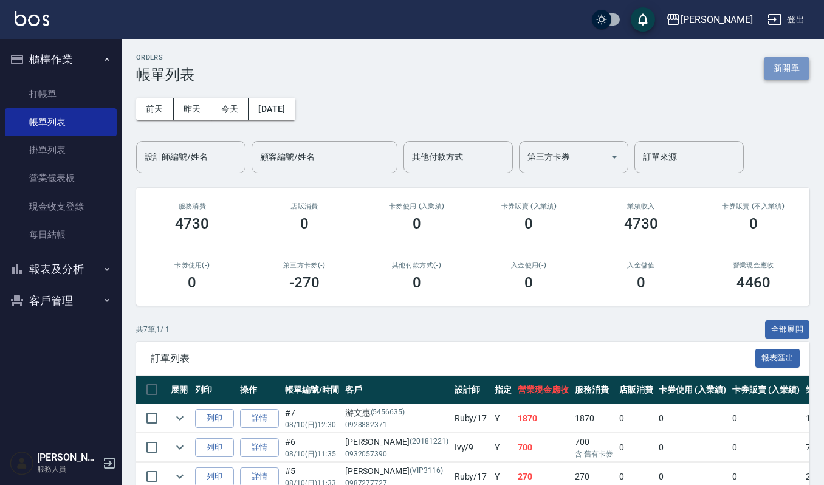
click at [771, 71] on button "新開單" at bounding box center [786, 68] width 46 height 22
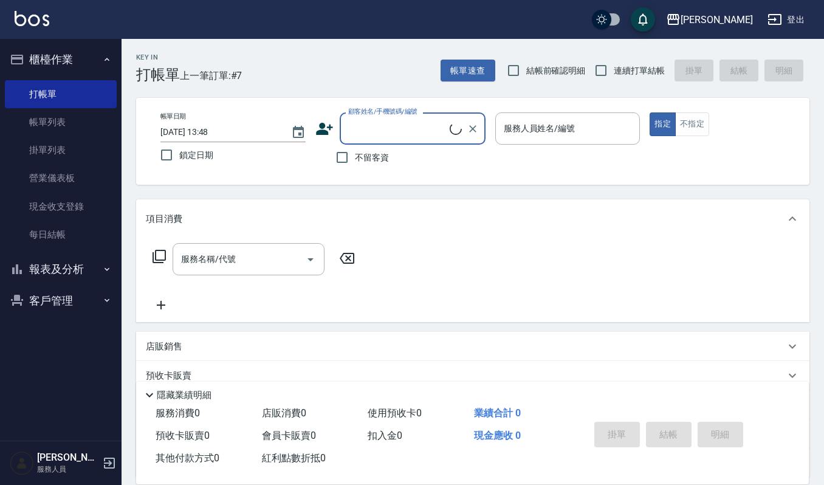
click at [361, 126] on input "顧客姓名/手機號碼/編號" at bounding box center [397, 128] width 104 height 21
click at [448, 165] on li "[PERSON_NAME]/0921889521/690817" at bounding box center [413, 160] width 146 height 20
type input "[PERSON_NAME]/0921889521/690817"
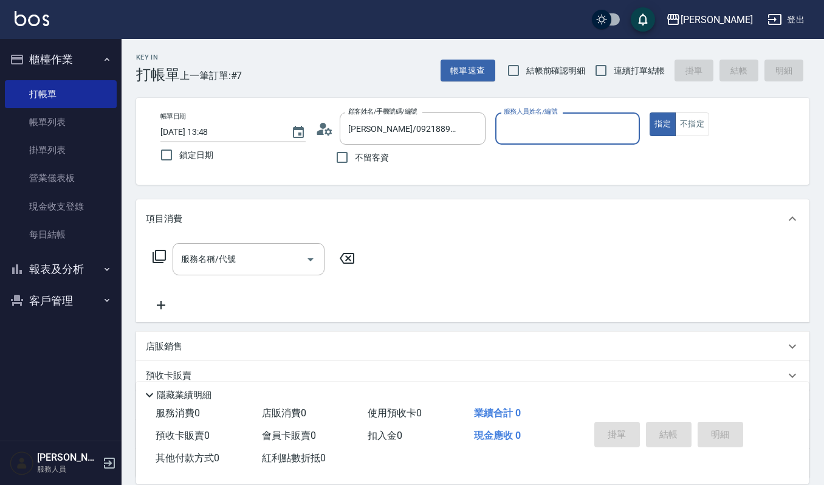
type input "Ruby-17"
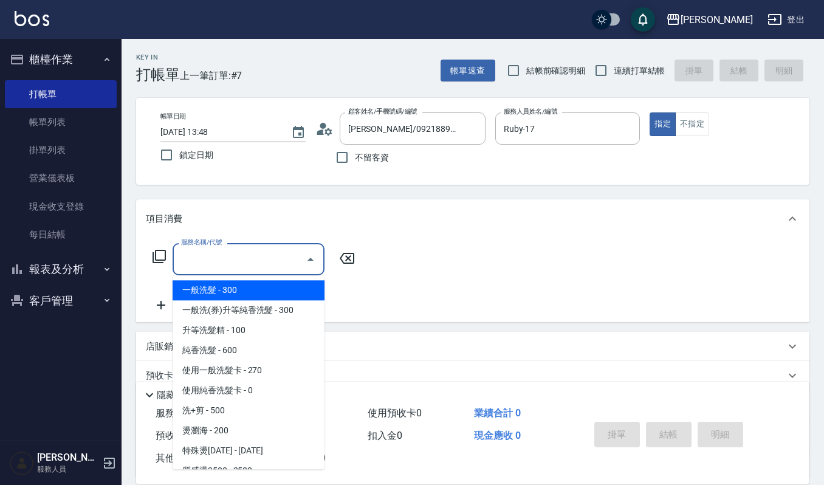
click at [263, 262] on input "服務名稱/代號" at bounding box center [239, 258] width 123 height 21
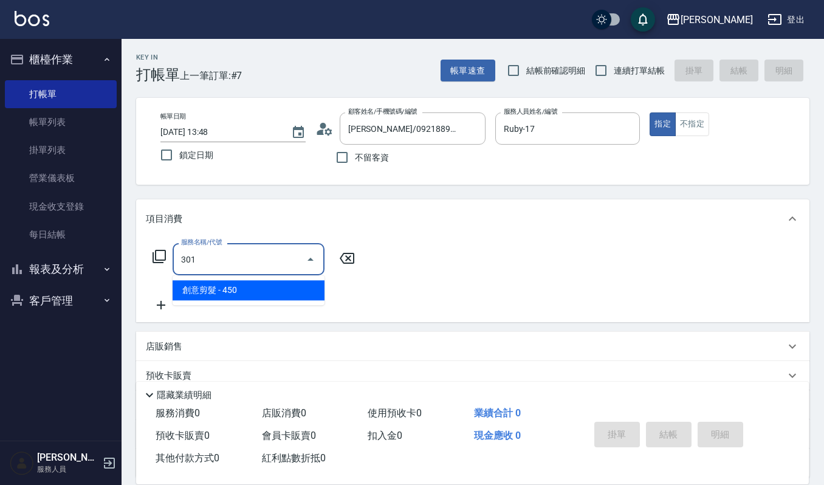
type input "創意剪髮(301)"
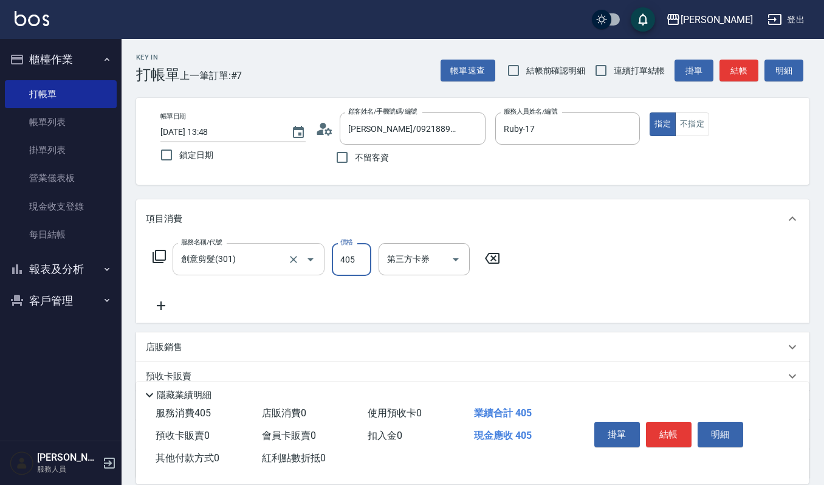
type input "405"
click at [677, 428] on button "結帳" at bounding box center [669, 434] width 46 height 26
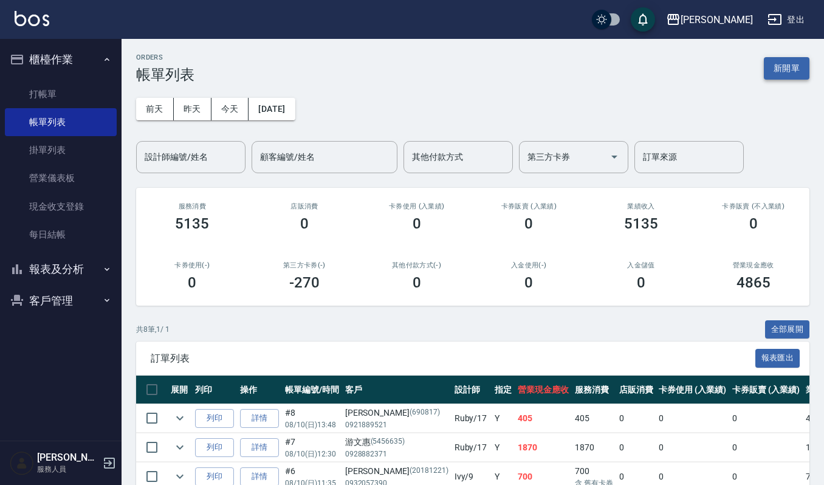
click at [792, 61] on button "新開單" at bounding box center [786, 68] width 46 height 22
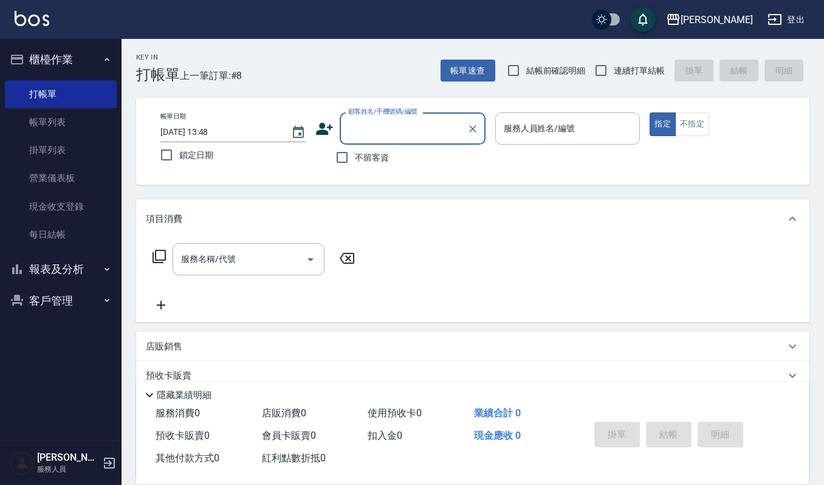
click at [428, 128] on input "顧客姓名/手機號碼/編號" at bounding box center [403, 128] width 117 height 21
click at [413, 143] on div "顧客姓名/手機號碼/編號" at bounding box center [413, 128] width 146 height 32
click at [370, 129] on input "顧客姓名/手機號碼/編號" at bounding box center [403, 128] width 117 height 21
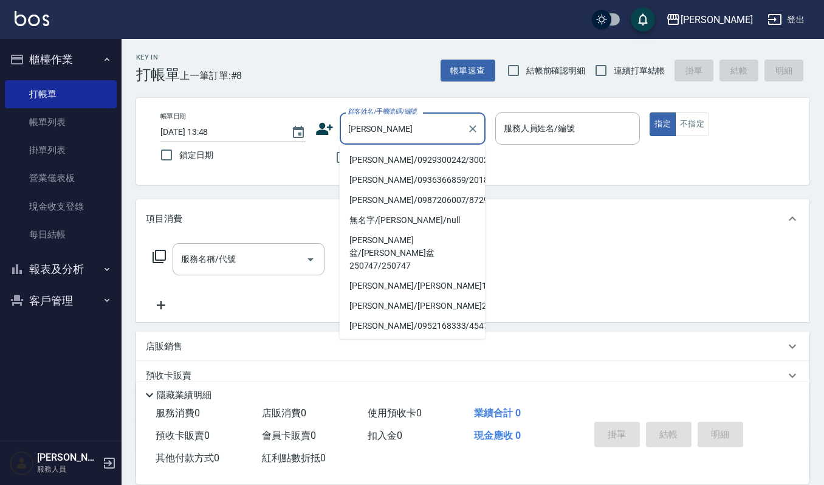
click at [389, 164] on li "[PERSON_NAME]/0929300242/300242" at bounding box center [413, 160] width 146 height 20
type input "[PERSON_NAME]/0929300242/300242"
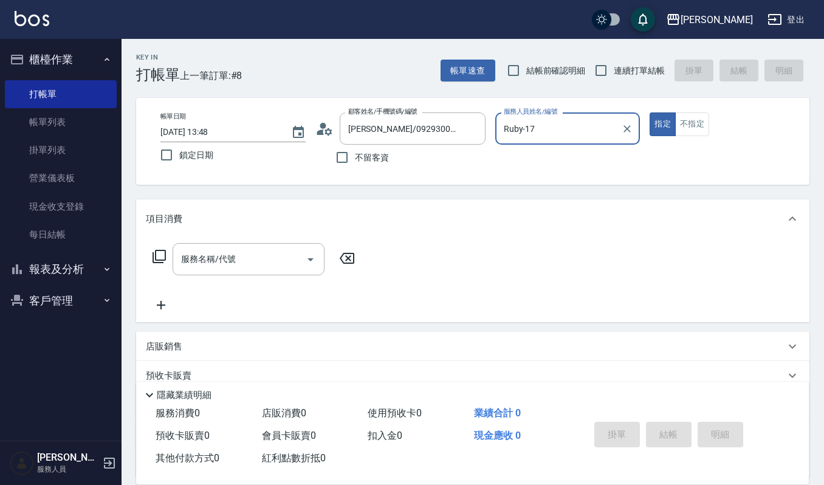
type input "Ruby-17"
click at [232, 265] on input "服務名稱/代號" at bounding box center [239, 258] width 123 height 21
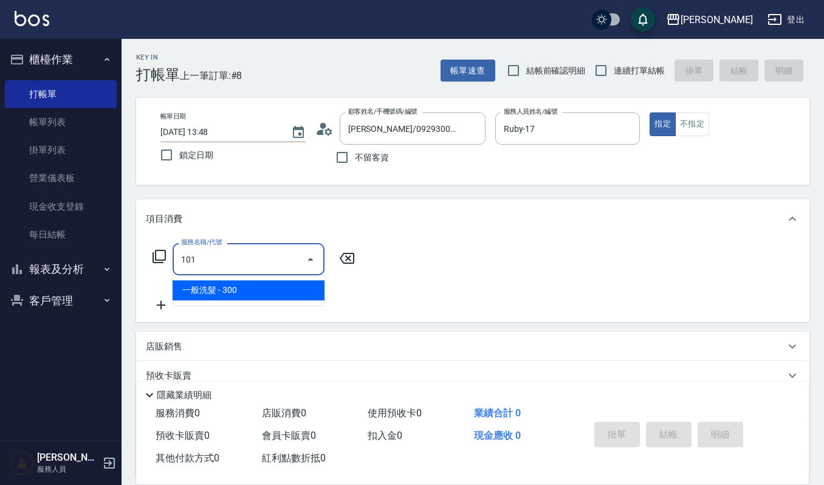
type input "一般洗髮(101)"
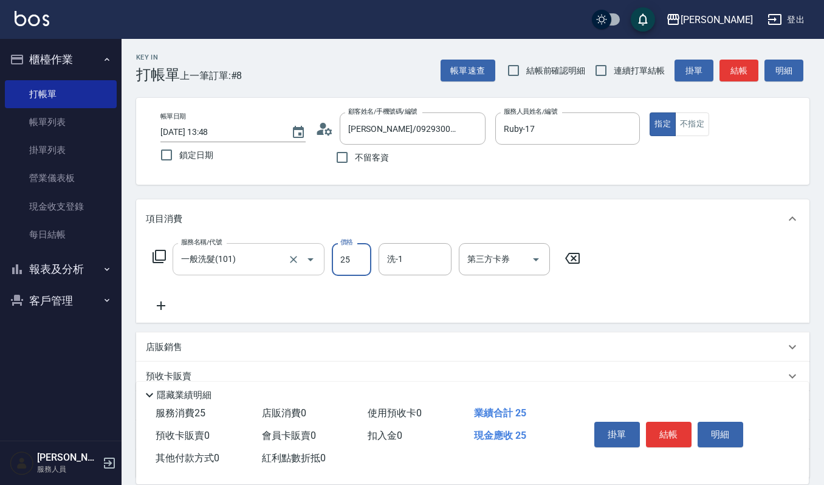
type input "25"
click at [234, 251] on input "一般洗髮(101)" at bounding box center [231, 258] width 107 height 21
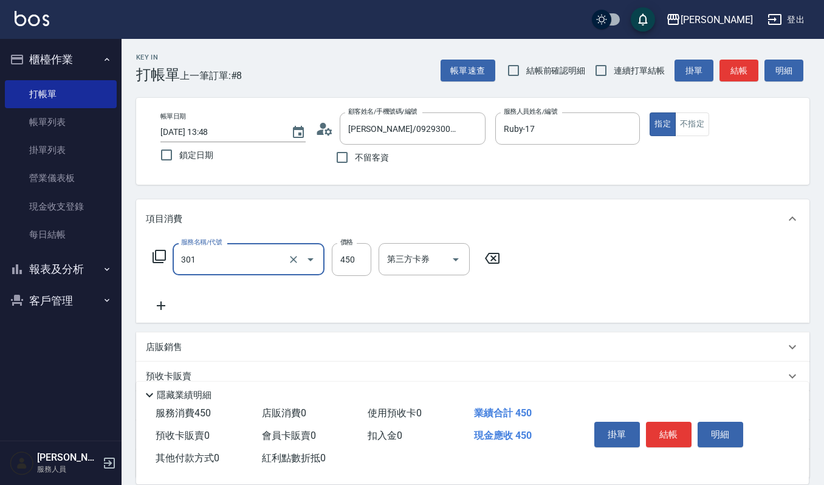
type input "創意剪髮(301)"
type input "360"
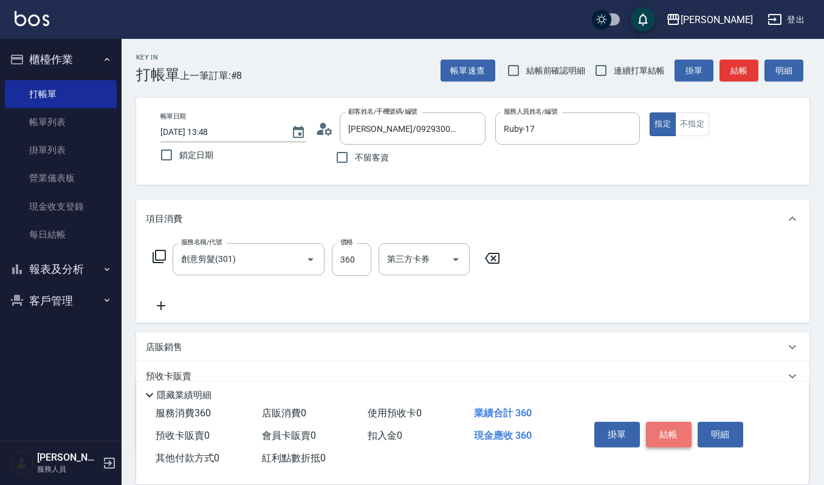
click at [664, 431] on button "結帳" at bounding box center [669, 434] width 46 height 26
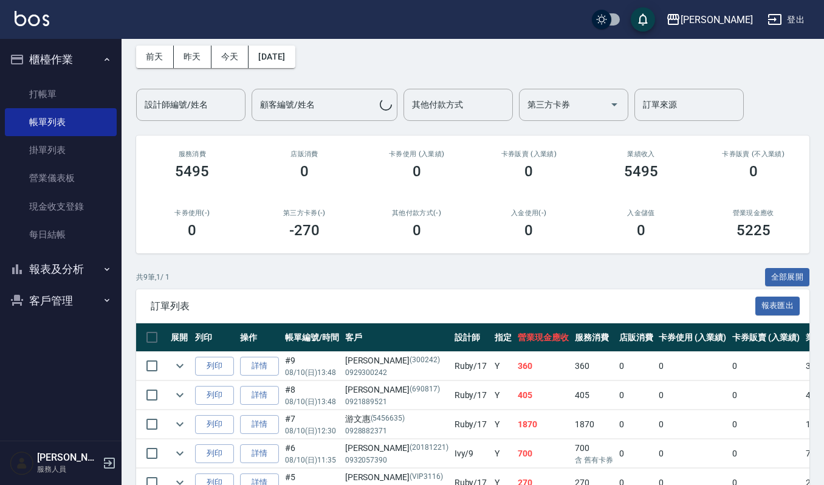
scroll to position [81, 0]
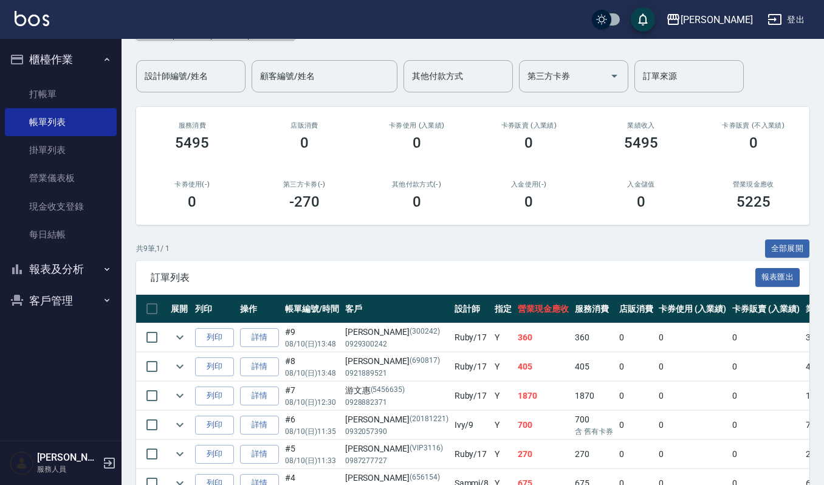
click at [384, 248] on div "共 9 筆, 1 / 1 全部展開" at bounding box center [472, 248] width 673 height 19
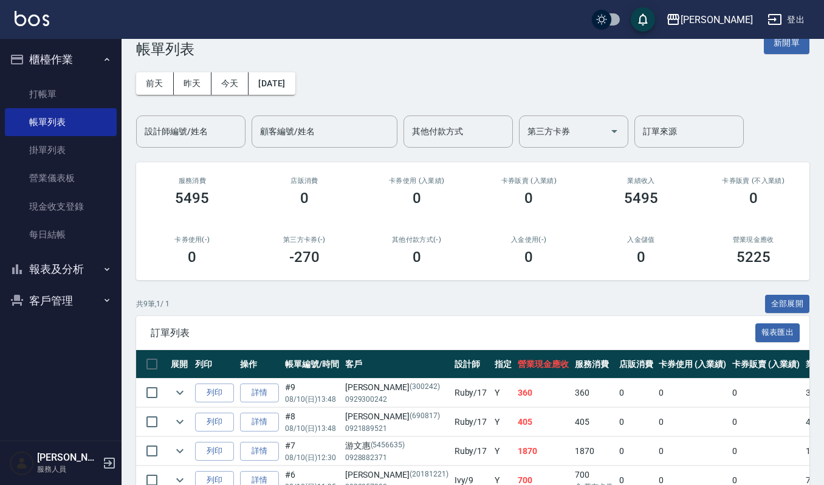
scroll to position [0, 0]
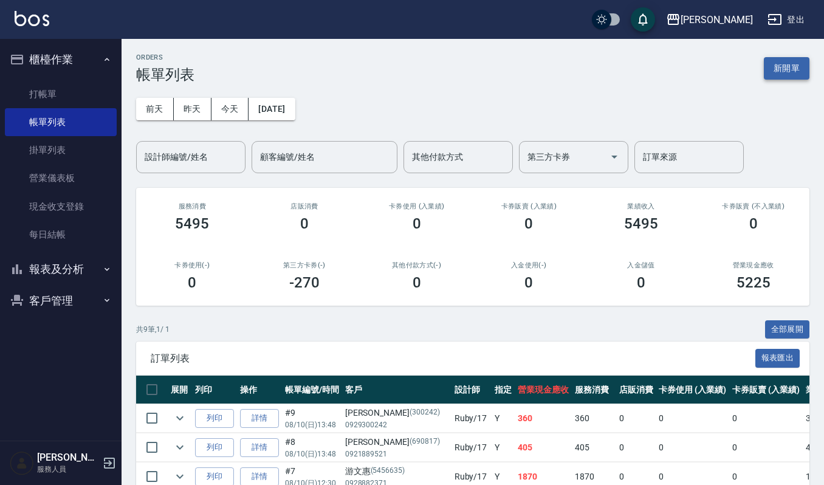
click at [782, 75] on button "新開單" at bounding box center [786, 68] width 46 height 22
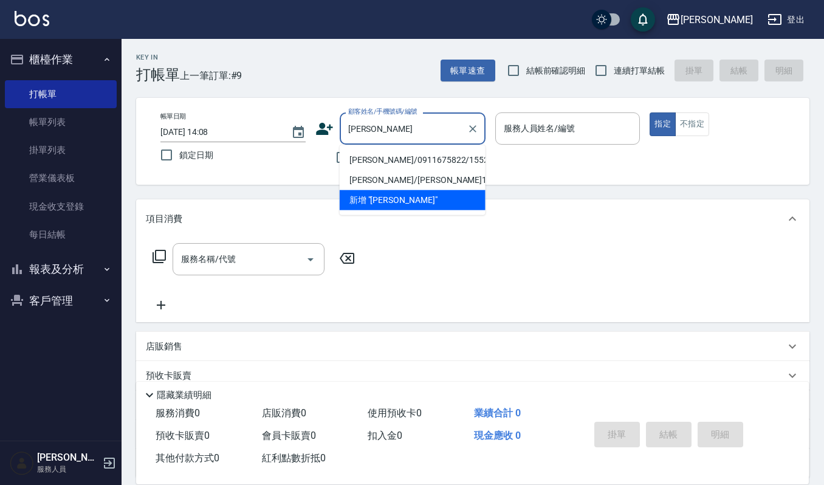
click at [445, 159] on li "[PERSON_NAME]/0911675822/1552500" at bounding box center [413, 160] width 146 height 20
type input "[PERSON_NAME]/0911675822/1552500"
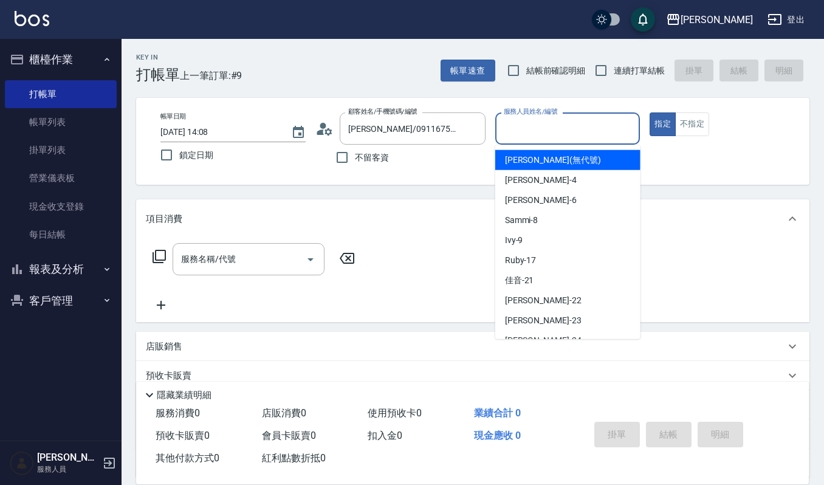
click at [608, 134] on input "服務人員姓名/編號" at bounding box center [567, 128] width 134 height 21
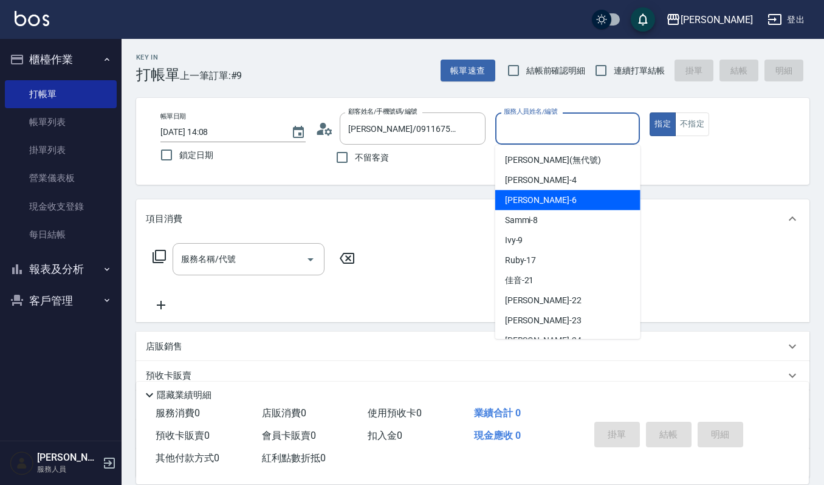
click at [520, 210] on div "Sammi -8" at bounding box center [567, 220] width 145 height 20
type input "Sammi-8"
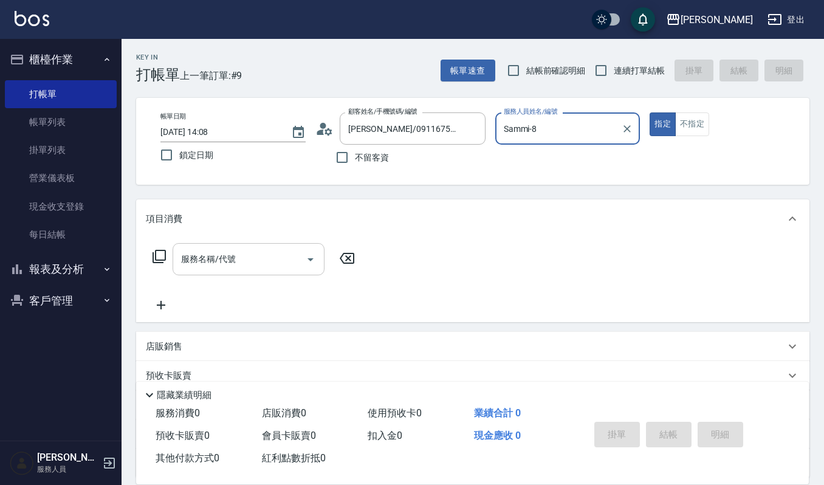
click at [245, 253] on input "服務名稱/代號" at bounding box center [239, 258] width 123 height 21
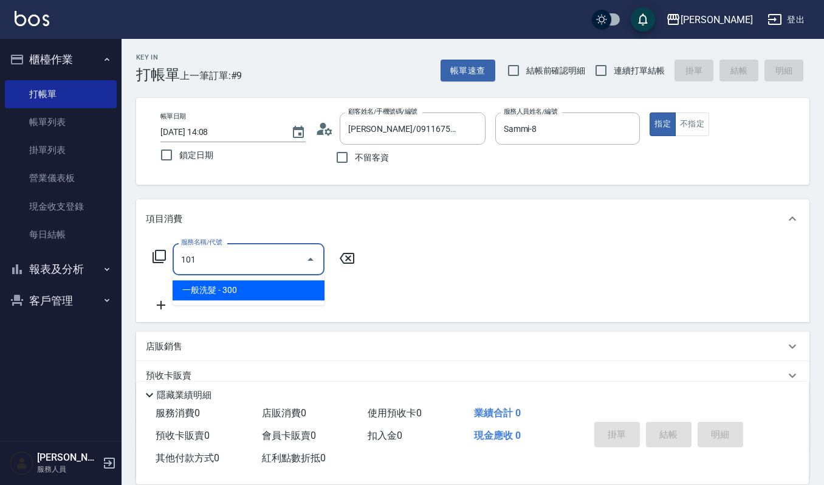
type input "一般洗髮(101)"
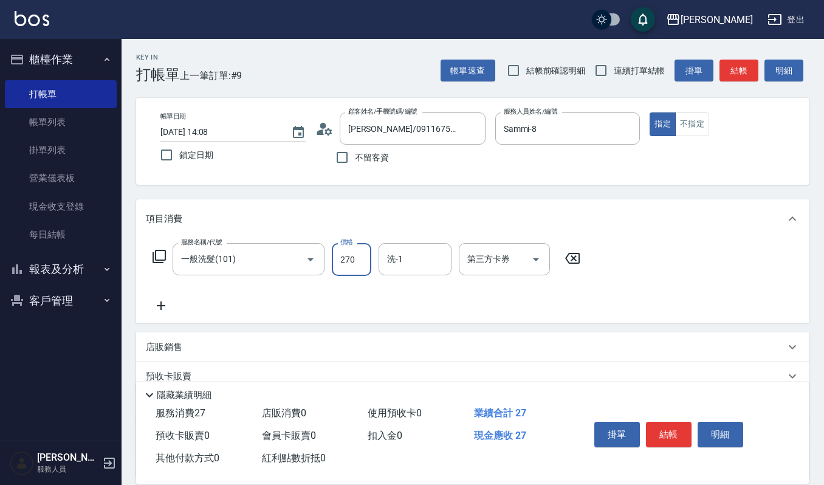
type input "270"
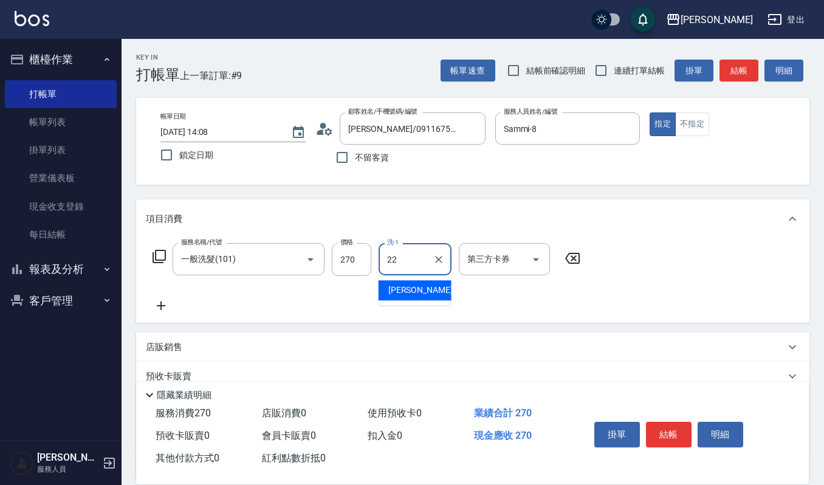
type input "宜芳-22"
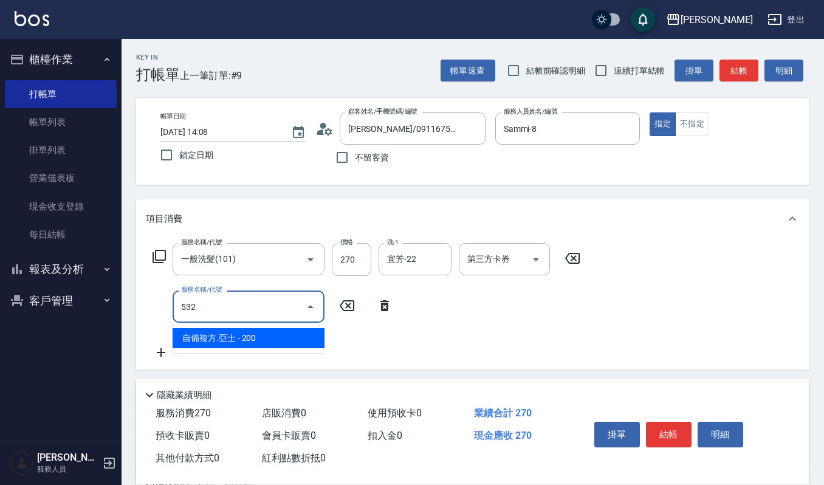
type input "自備複方.亞士(532)"
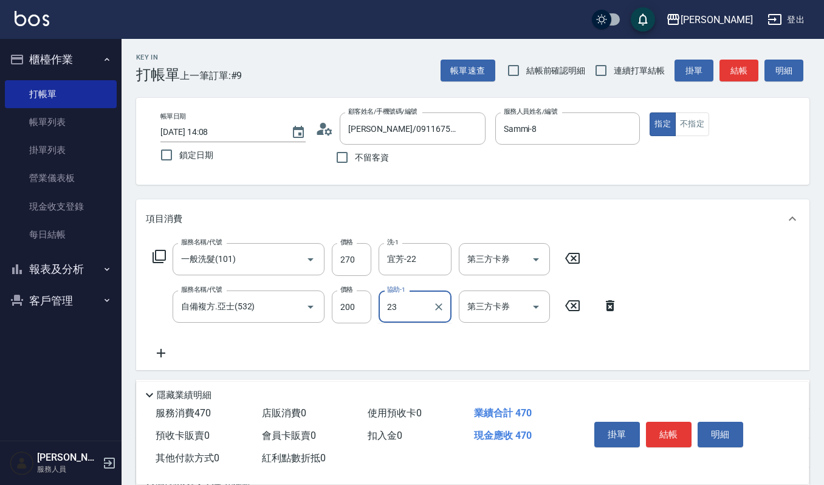
type input "[PERSON_NAME]-23"
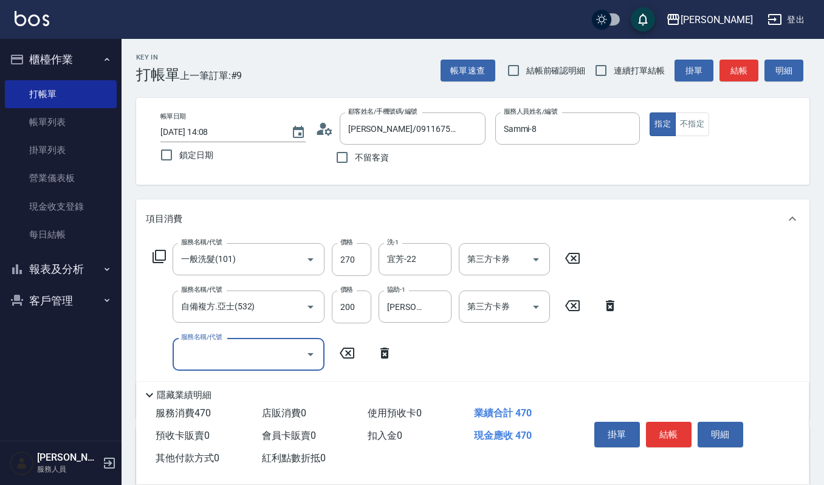
scroll to position [81, 0]
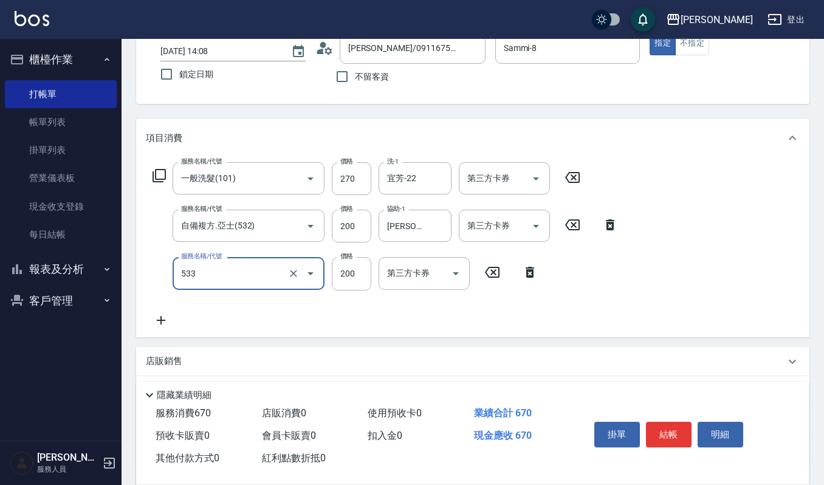
type input "自備去角質(533)"
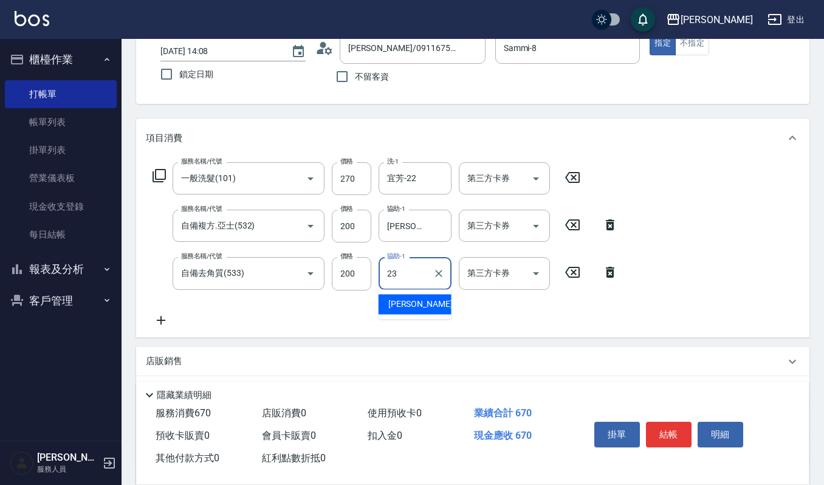
type input "[PERSON_NAME]-23"
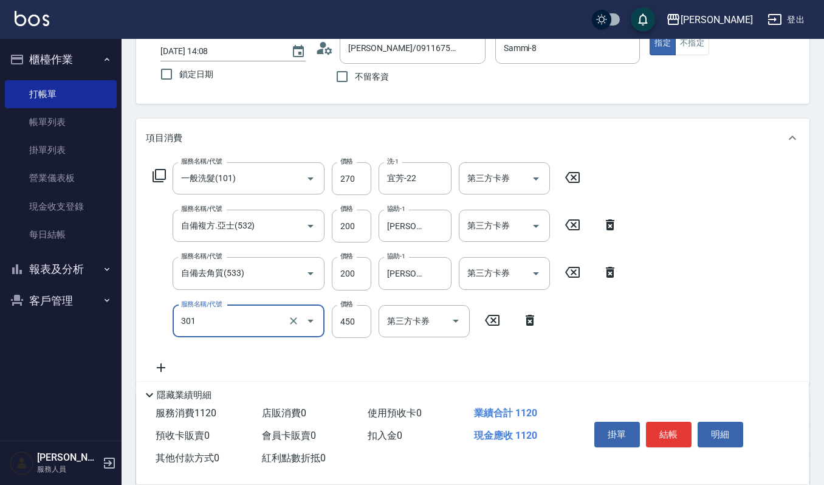
type input "創意剪髮(301)"
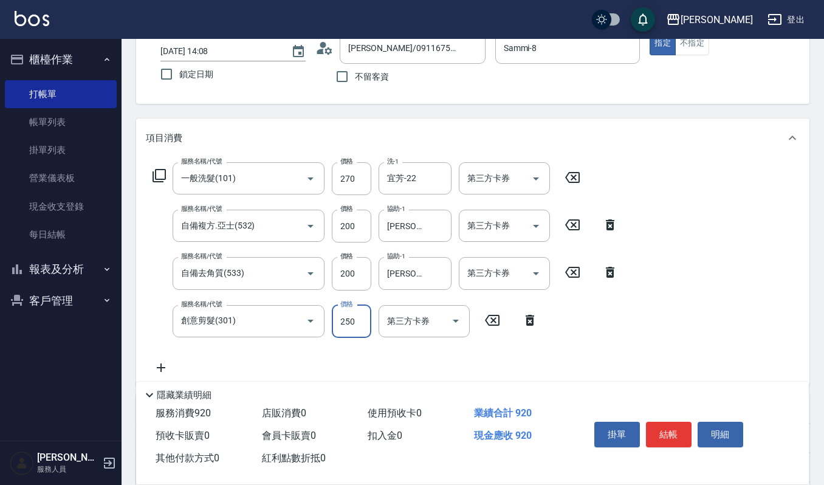
type input "250"
click at [679, 435] on button "結帳" at bounding box center [669, 434] width 46 height 26
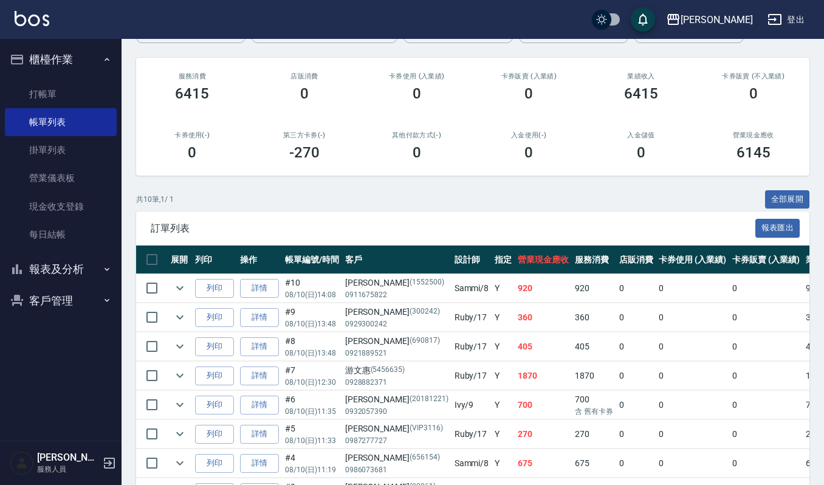
scroll to position [162, 0]
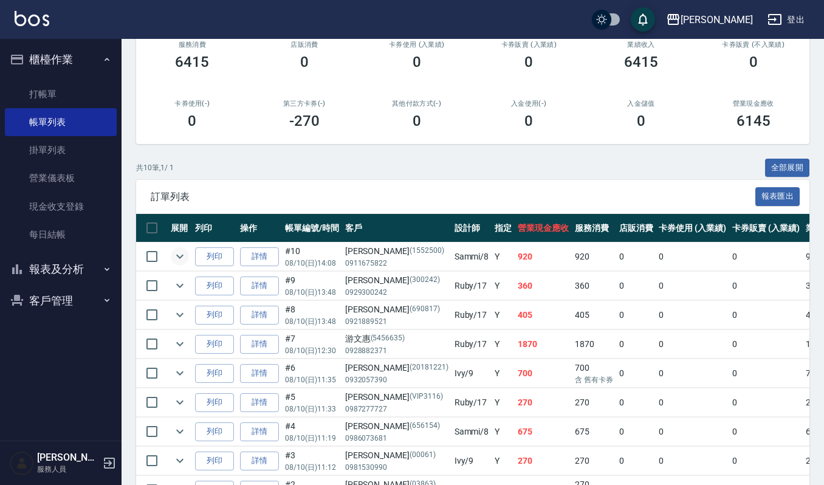
click at [176, 253] on icon "expand row" at bounding box center [179, 256] width 15 height 15
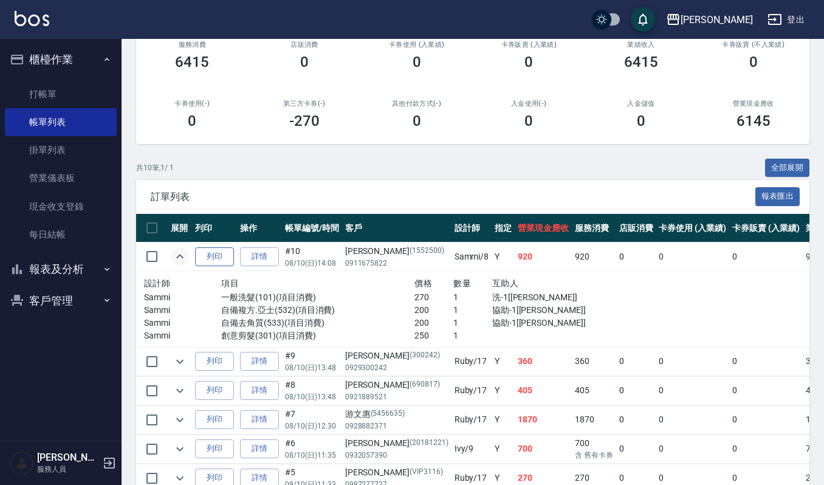
click at [219, 256] on button "列印" at bounding box center [214, 256] width 39 height 19
click at [81, 90] on link "打帳單" at bounding box center [61, 94] width 112 height 28
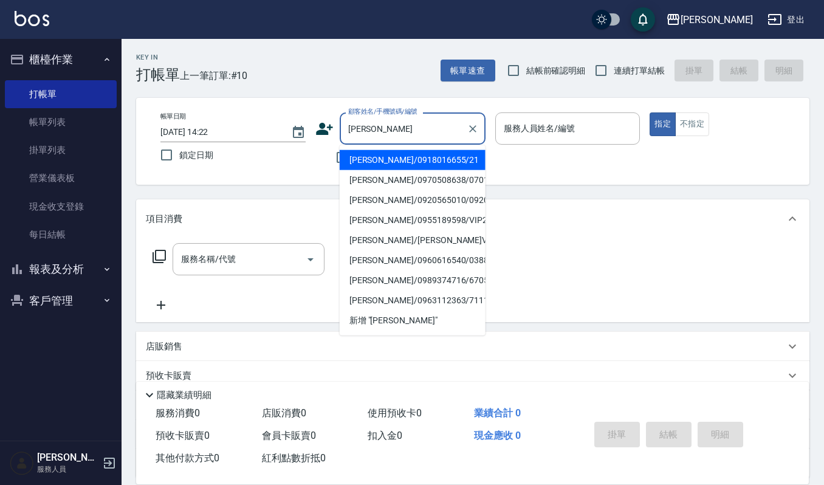
click at [369, 158] on li "[PERSON_NAME]/0918016655/21" at bounding box center [413, 160] width 146 height 20
type input "[PERSON_NAME]/0918016655/21"
type input "Sammi-8"
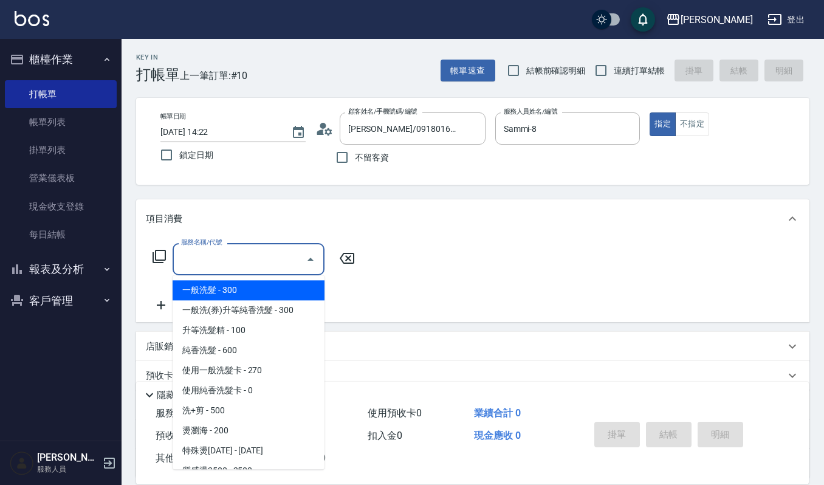
click at [275, 255] on input "服務名稱/代號" at bounding box center [239, 258] width 123 height 21
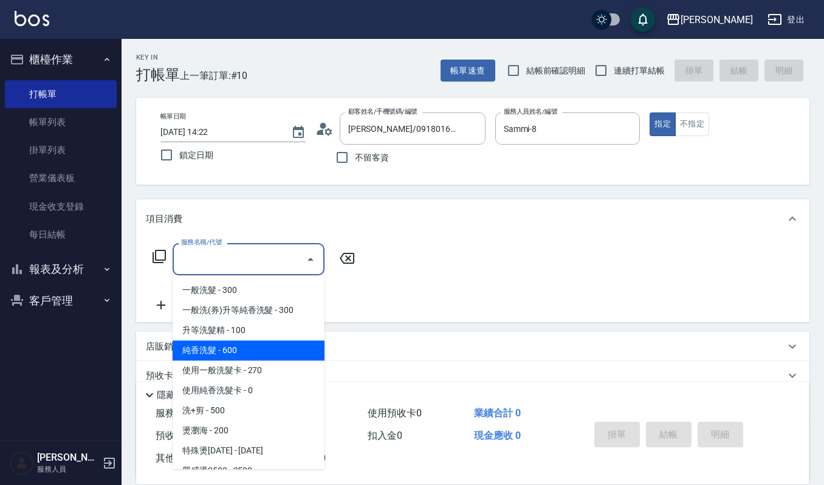
click at [263, 352] on span "純香洗髮 - 600" at bounding box center [248, 350] width 152 height 20
type input "純香洗髮(107)"
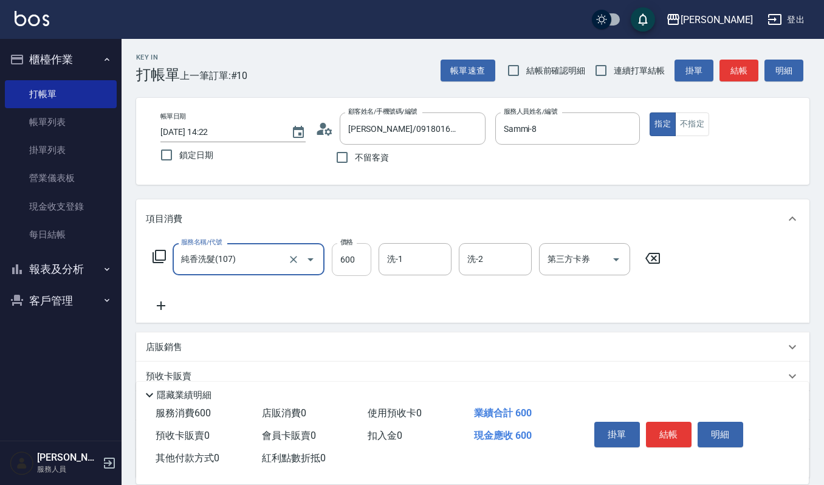
click at [350, 259] on input "600" at bounding box center [351, 259] width 39 height 33
type input "550"
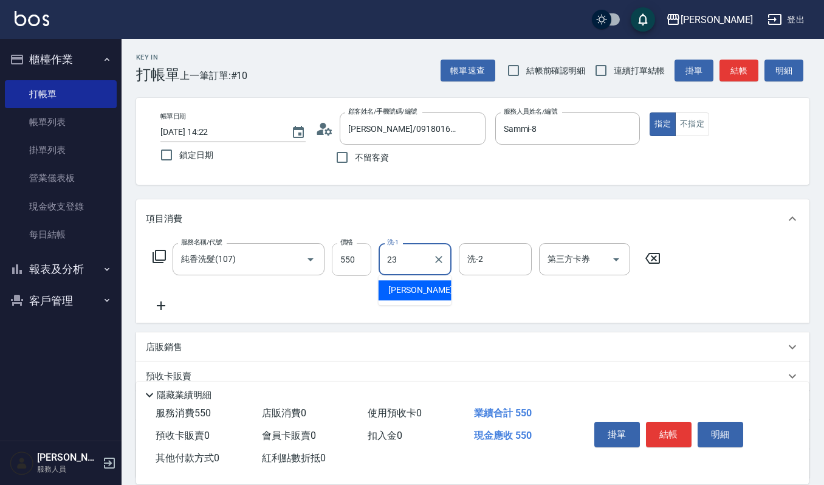
type input "[PERSON_NAME]-23"
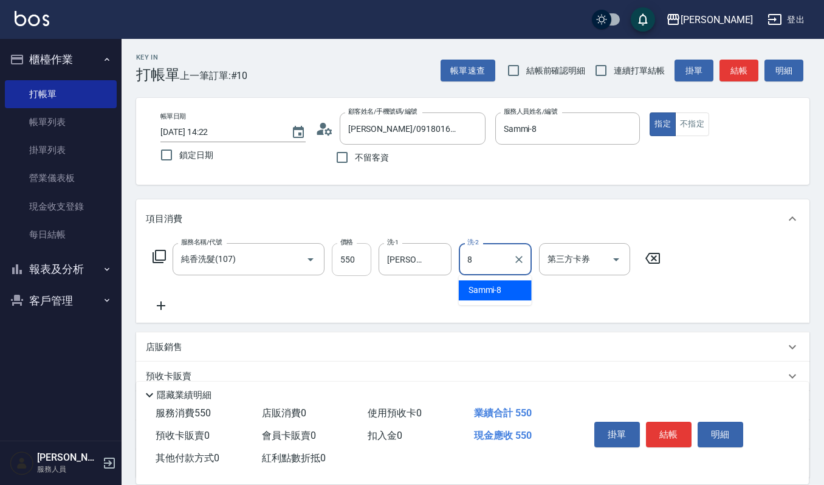
type input "Sammi-8"
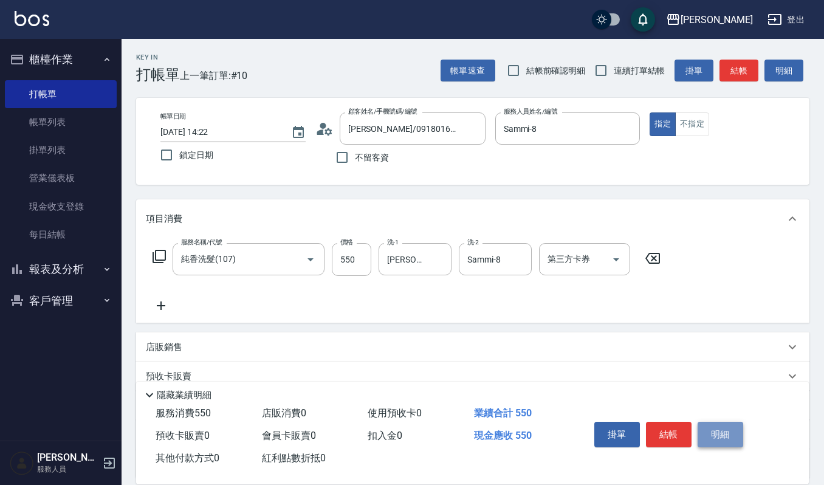
click at [725, 425] on button "明細" at bounding box center [720, 434] width 46 height 26
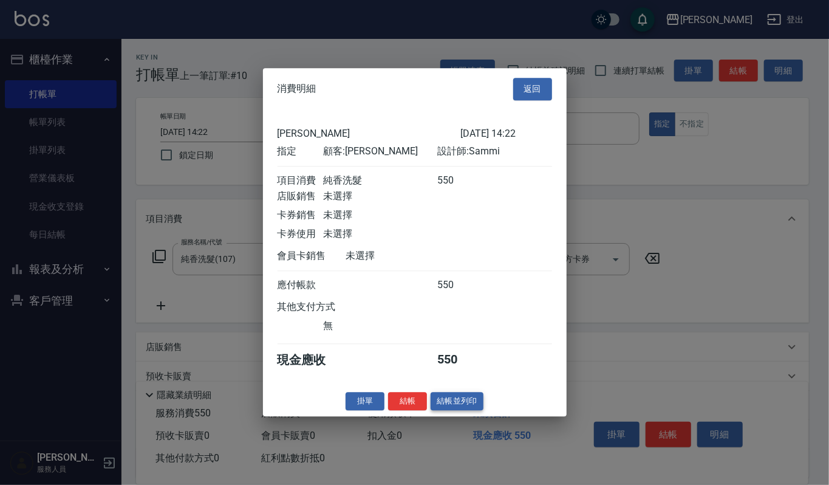
click at [469, 407] on button "結帳並列印" at bounding box center [457, 401] width 53 height 19
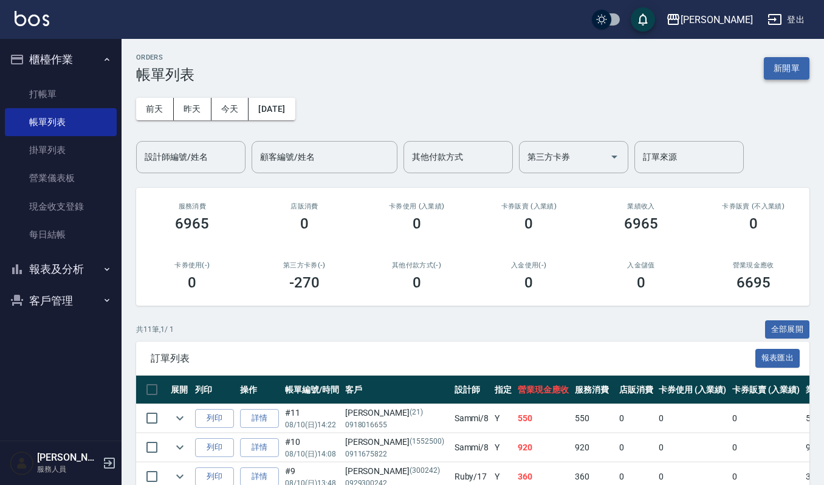
click at [782, 77] on button "新開單" at bounding box center [786, 68] width 46 height 22
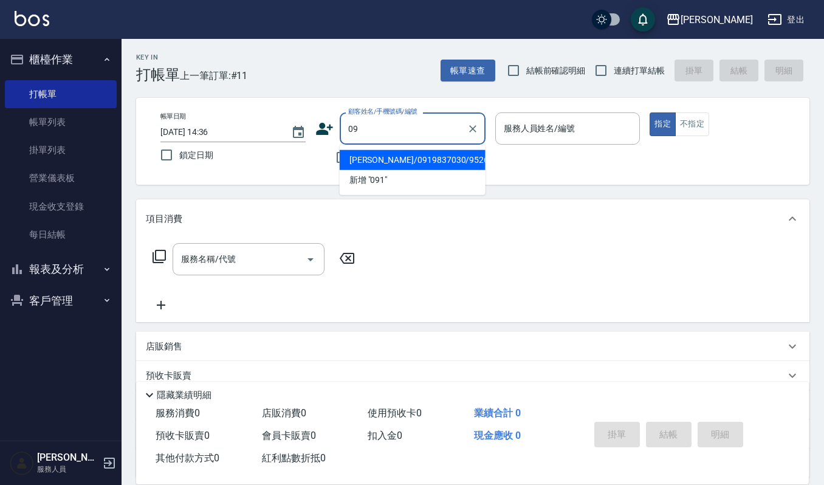
type input "0"
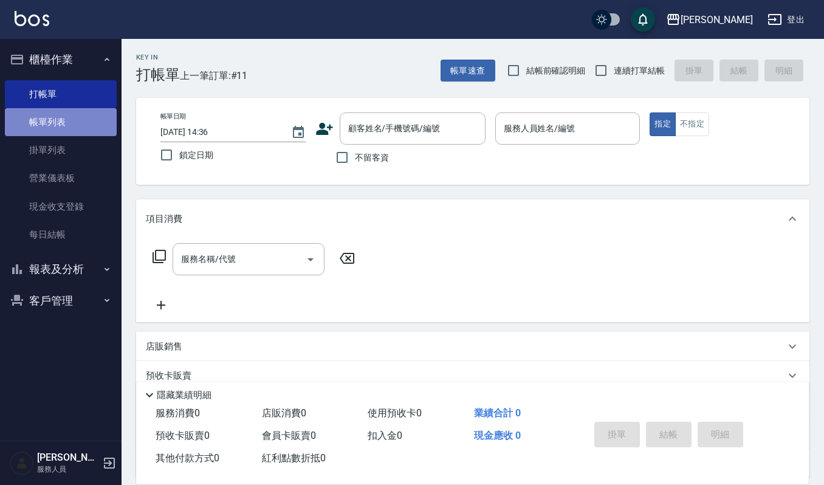
click at [64, 121] on link "帳單列表" at bounding box center [61, 122] width 112 height 28
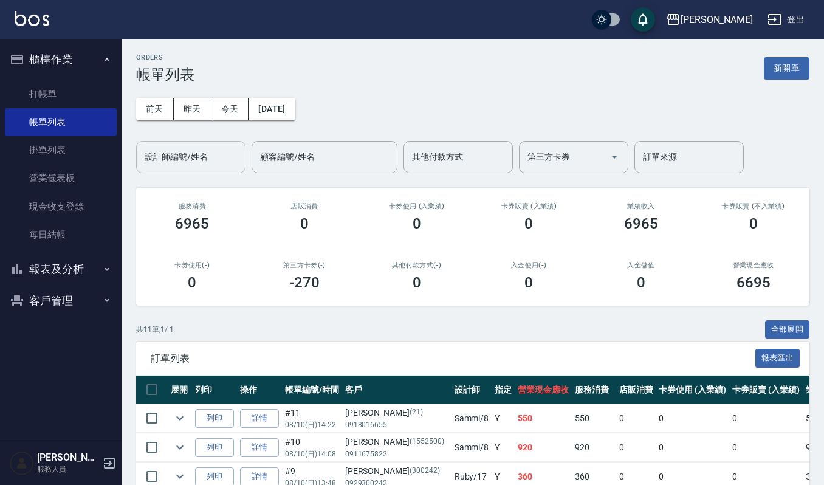
click at [185, 158] on input "設計師編號/姓名" at bounding box center [191, 156] width 98 height 21
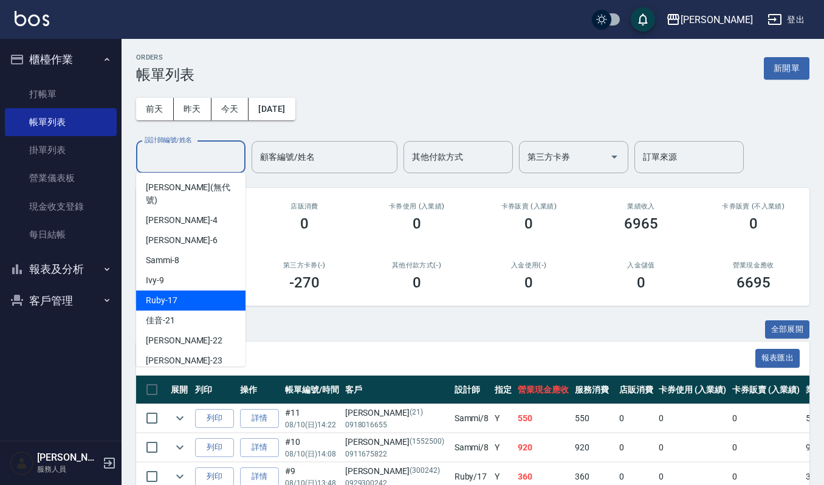
click at [170, 294] on span "Ruby -17" at bounding box center [162, 300] width 32 height 13
type input "Ruby-17"
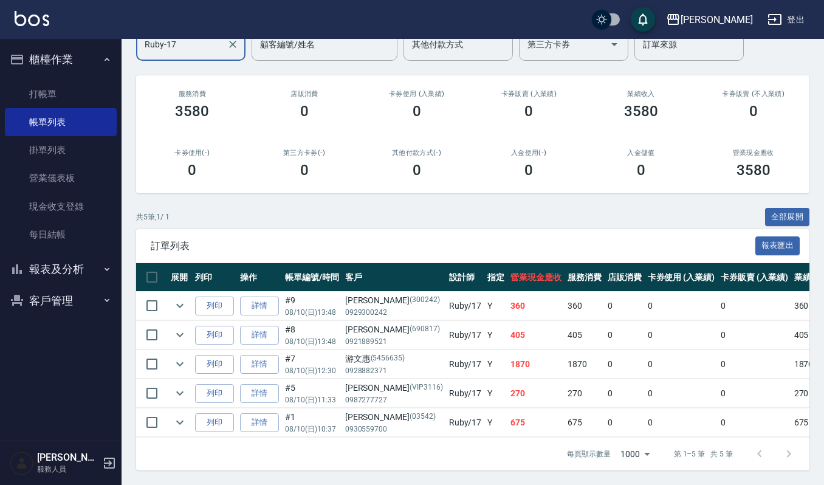
scroll to position [126, 0]
click at [56, 93] on link "打帳單" at bounding box center [61, 94] width 112 height 28
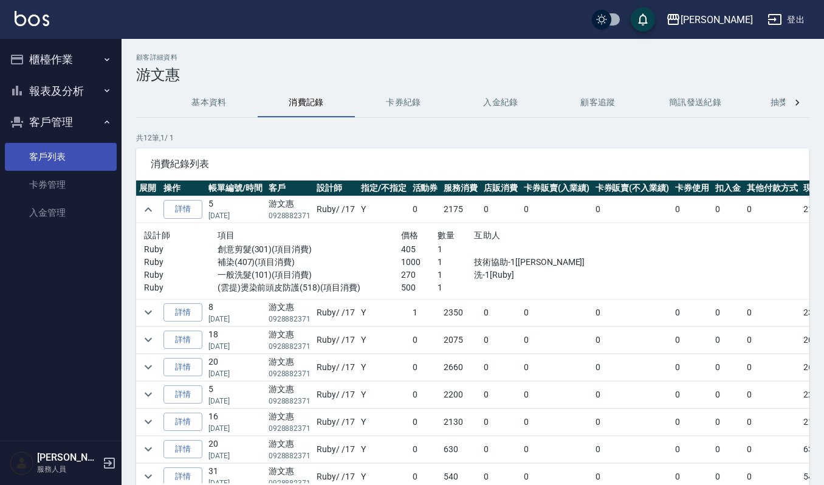
click at [81, 151] on link "客戶列表" at bounding box center [61, 157] width 112 height 28
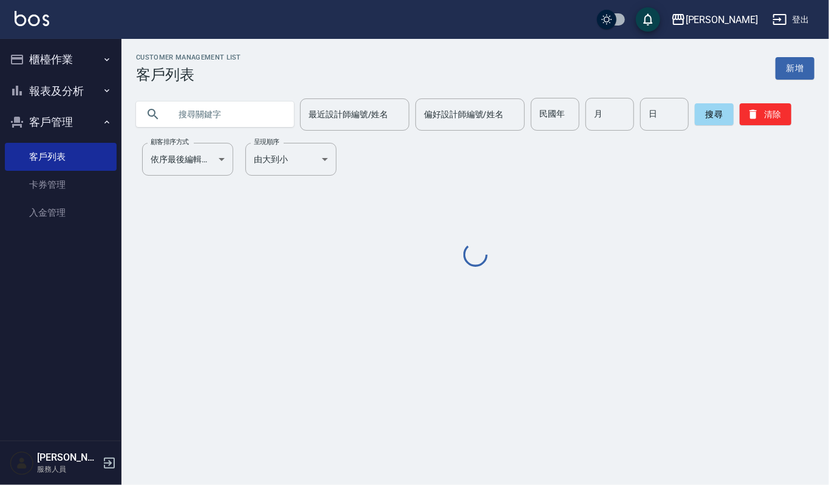
click at [219, 110] on input "text" at bounding box center [227, 114] width 114 height 33
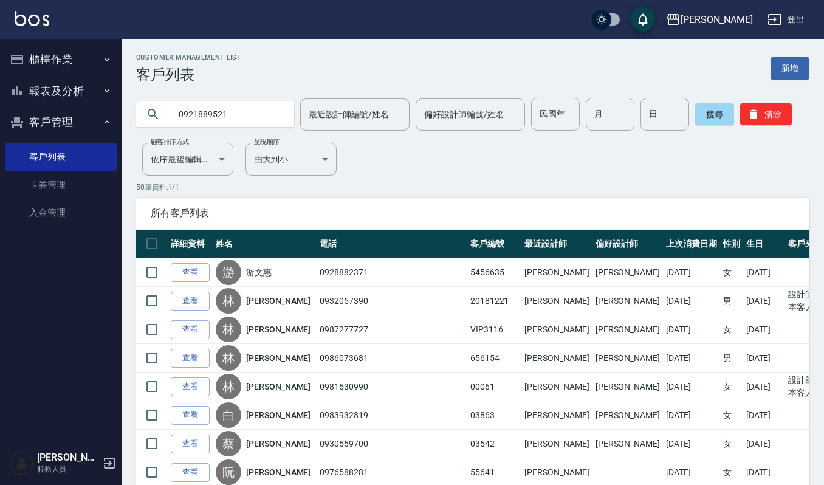
type input "0921889521"
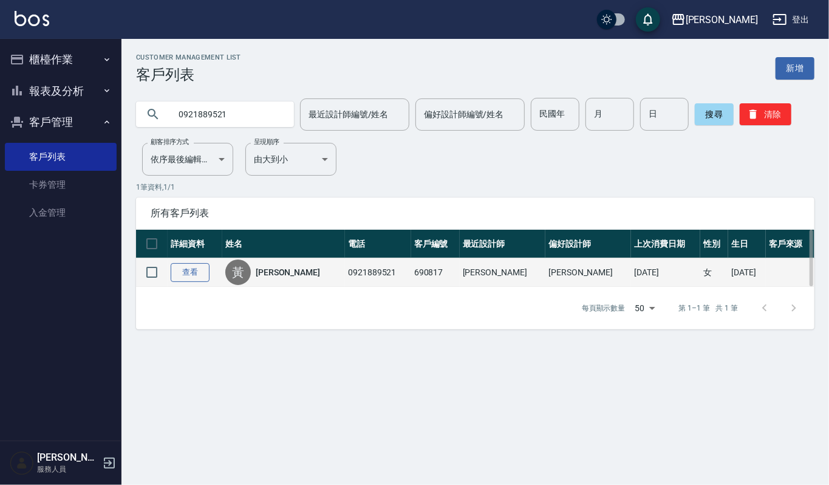
click at [188, 266] on link "查看" at bounding box center [190, 272] width 39 height 19
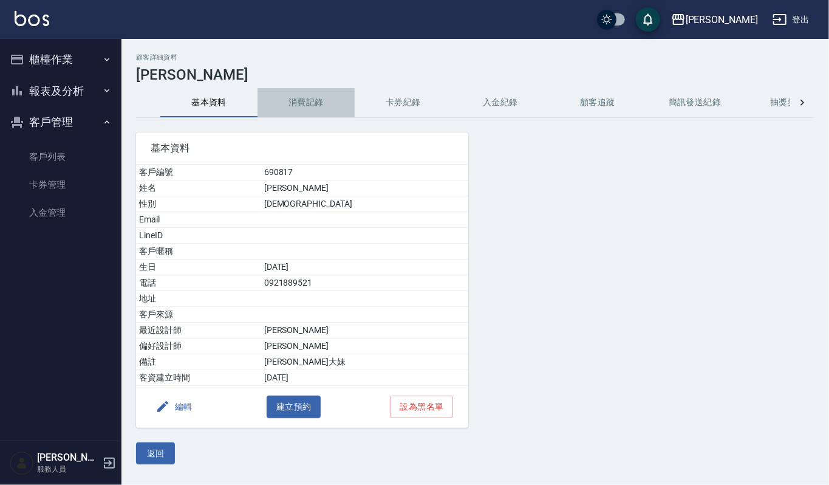
click at [290, 109] on button "消費記錄" at bounding box center [306, 102] width 97 height 29
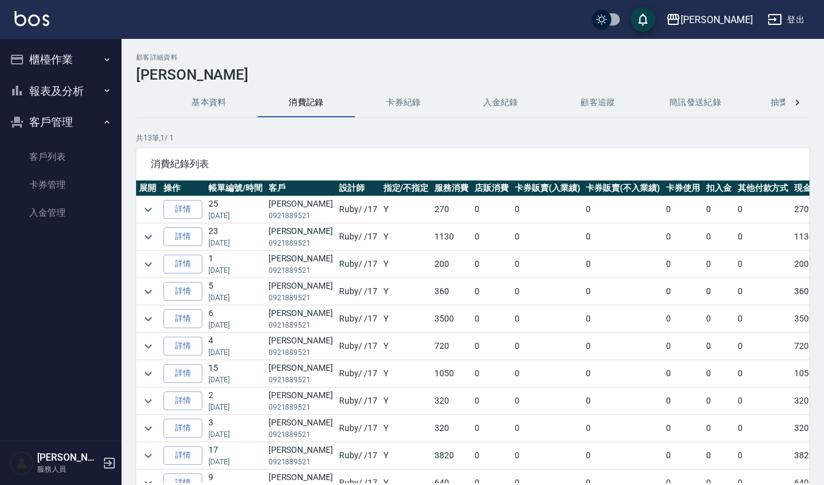
click at [161, 244] on td "詳情" at bounding box center [182, 237] width 45 height 27
click at [159, 244] on td at bounding box center [148, 237] width 24 height 27
click at [149, 239] on icon "expand row" at bounding box center [148, 237] width 15 height 15
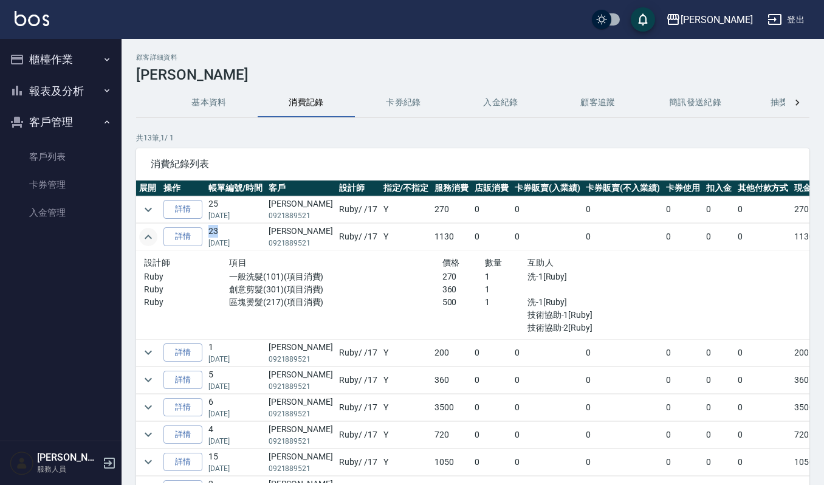
click at [149, 231] on icon "expand row" at bounding box center [148, 237] width 15 height 15
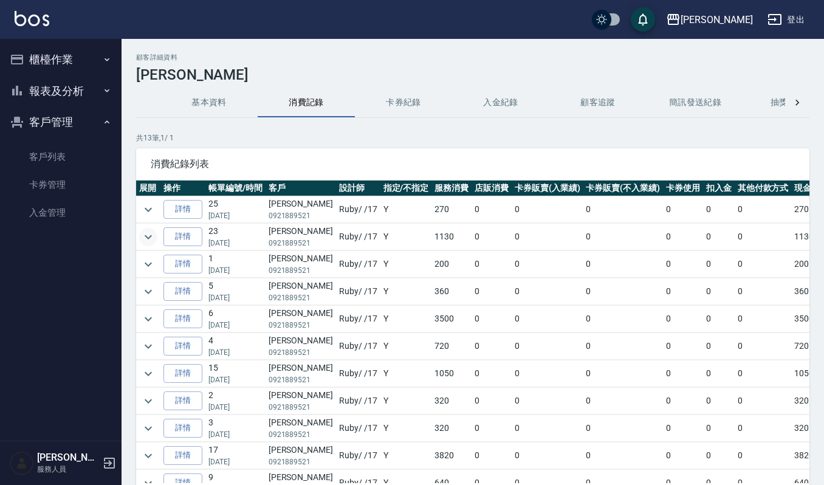
click at [271, 213] on p "0921889521" at bounding box center [300, 215] width 64 height 11
drag, startPoint x: 263, startPoint y: 212, endPoint x: 307, endPoint y: 219, distance: 44.2
click at [307, 219] on tr "詳情 25 07/15/2025 黃佩怡 0921889521 Ruby / /17 Y 270 0 0 0 0 0 0 270" at bounding box center [498, 209] width 724 height 27
click at [306, 233] on td "黃佩怡 0921889521" at bounding box center [300, 237] width 70 height 27
click at [231, 103] on button "基本資料" at bounding box center [208, 102] width 97 height 29
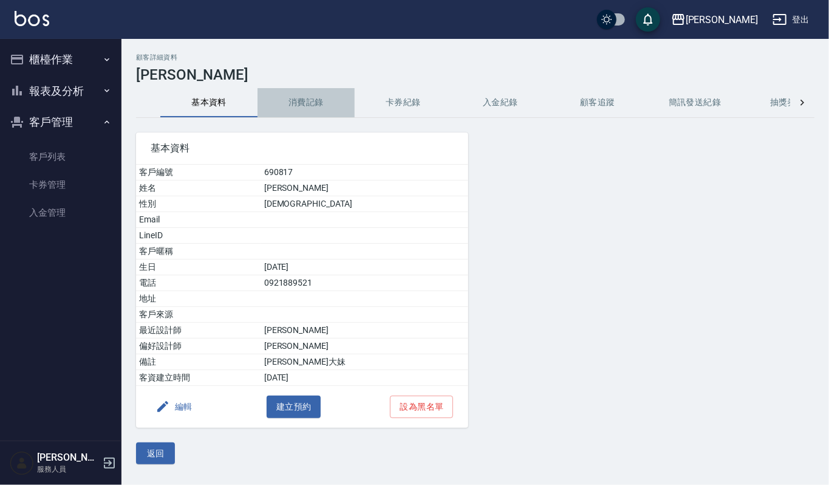
click at [287, 95] on button "消費記錄" at bounding box center [306, 102] width 97 height 29
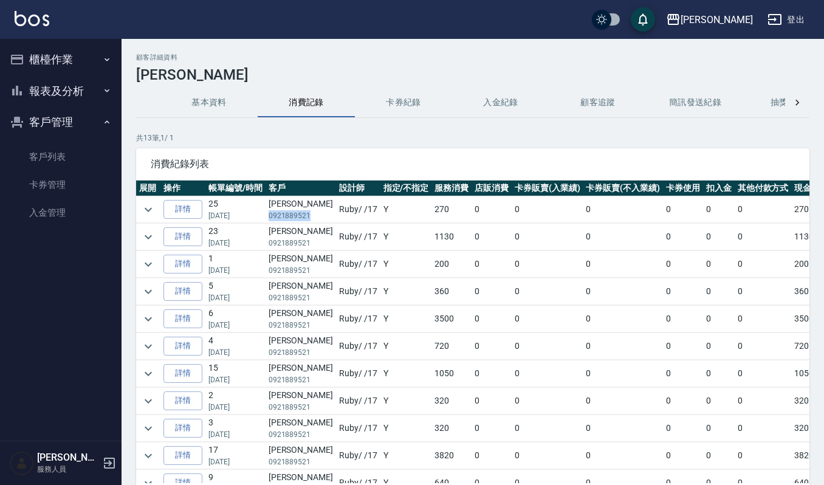
drag, startPoint x: 310, startPoint y: 214, endPoint x: 267, endPoint y: 214, distance: 42.5
click at [267, 214] on td "黃佩怡 0921889521" at bounding box center [300, 209] width 70 height 27
copy p "0921889521"
click at [69, 158] on link "客戶列表" at bounding box center [61, 157] width 112 height 28
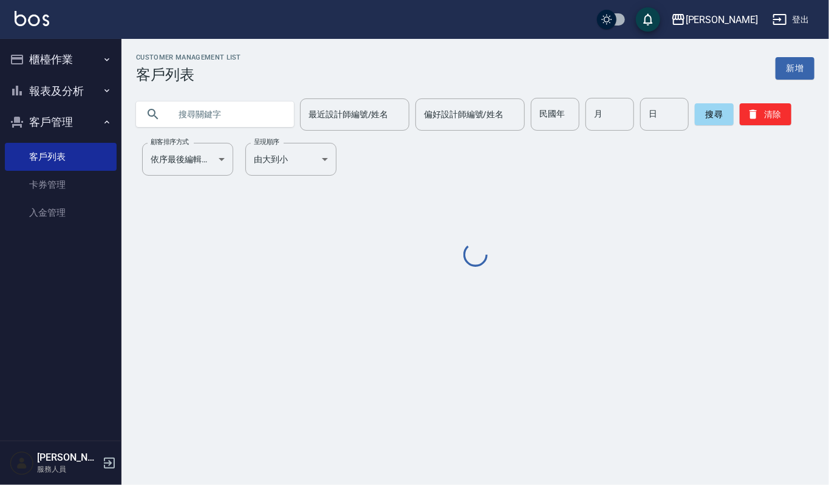
click at [234, 130] on input "text" at bounding box center [227, 114] width 114 height 33
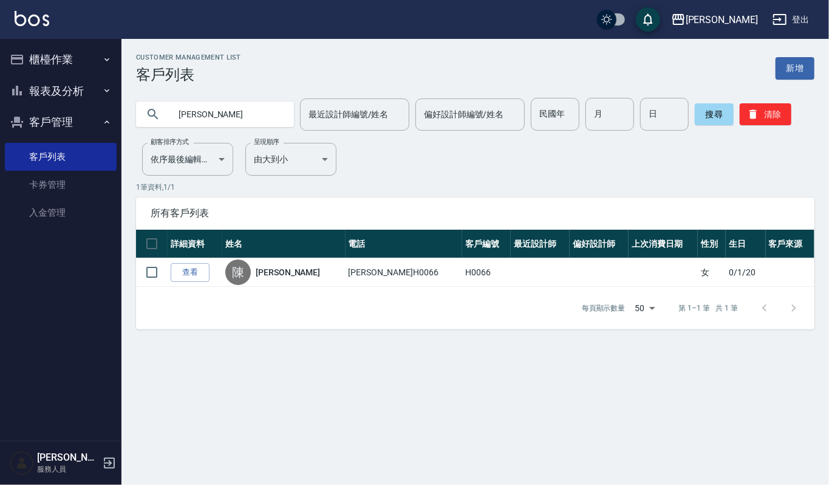
type input "[PERSON_NAME]"
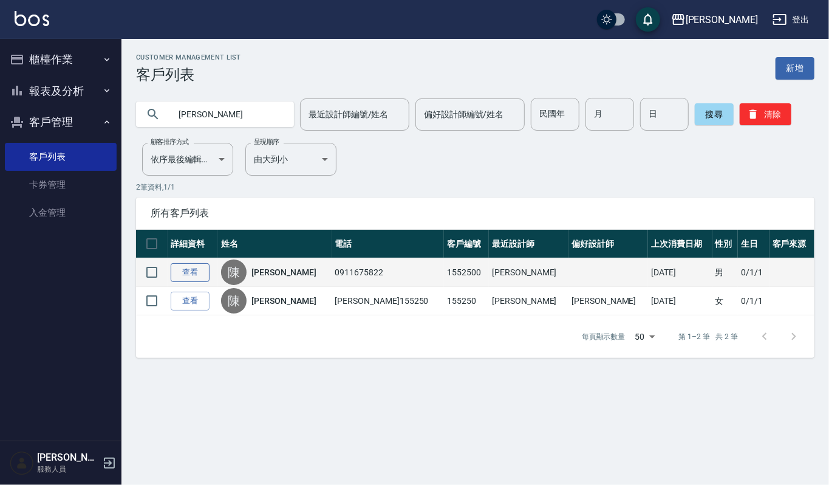
click at [195, 273] on link "查看" at bounding box center [190, 272] width 39 height 19
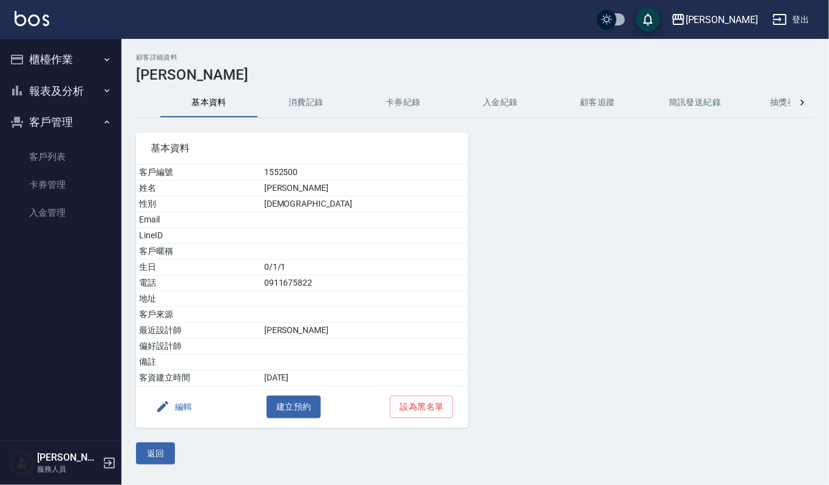
click at [299, 106] on button "消費記錄" at bounding box center [306, 102] width 97 height 29
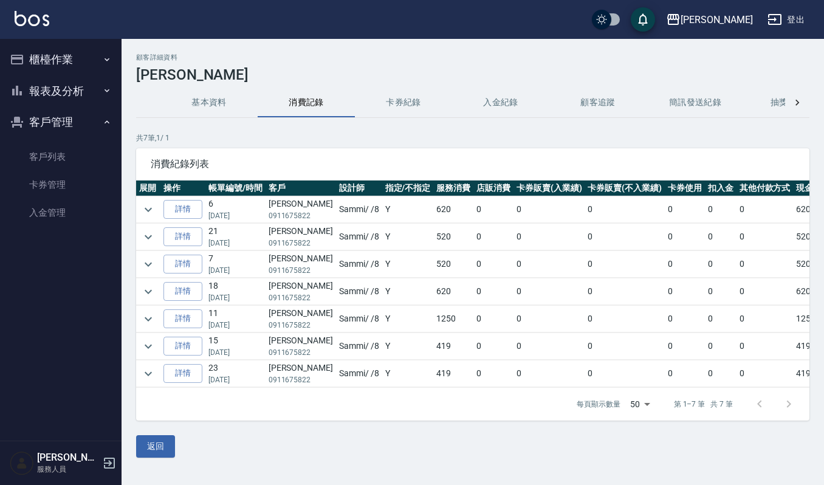
drag, startPoint x: 141, startPoint y: 231, endPoint x: 146, endPoint y: 225, distance: 8.2
click at [142, 231] on icon "expand row" at bounding box center [148, 237] width 15 height 15
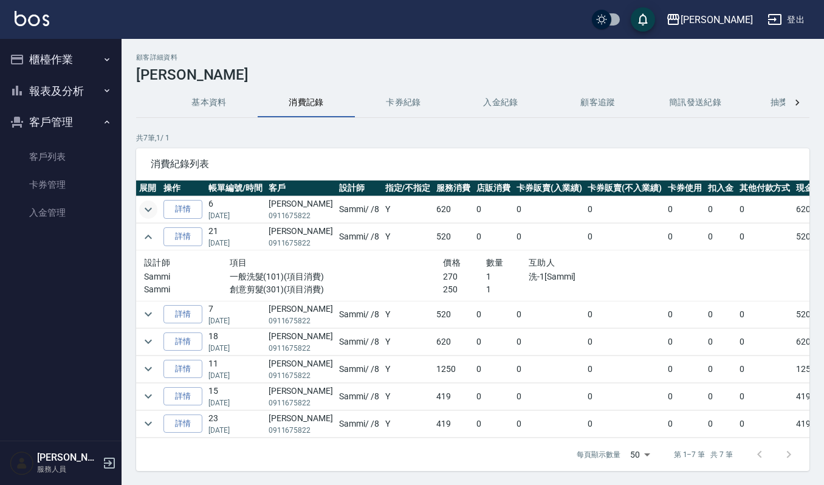
click at [143, 214] on icon "expand row" at bounding box center [148, 209] width 15 height 15
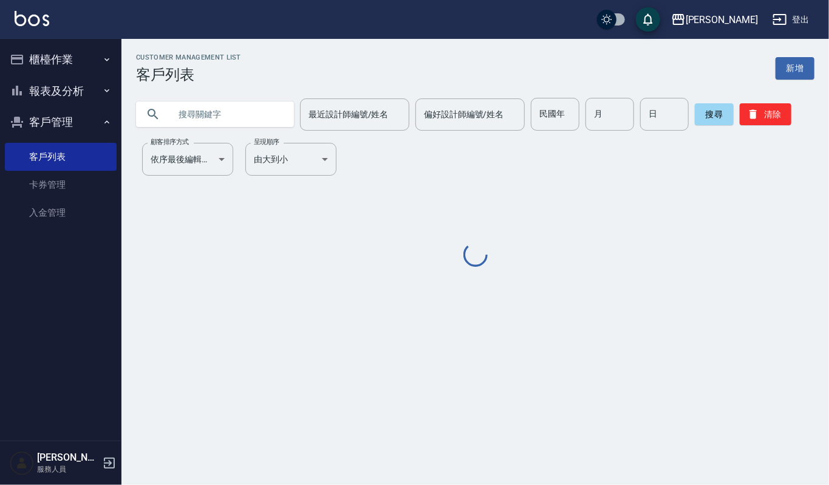
click at [220, 120] on input "text" at bounding box center [227, 114] width 114 height 33
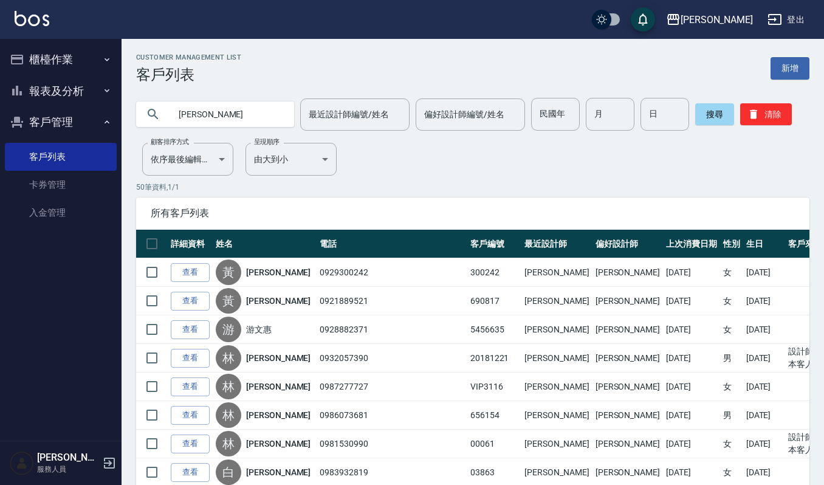
type input "[PERSON_NAME]"
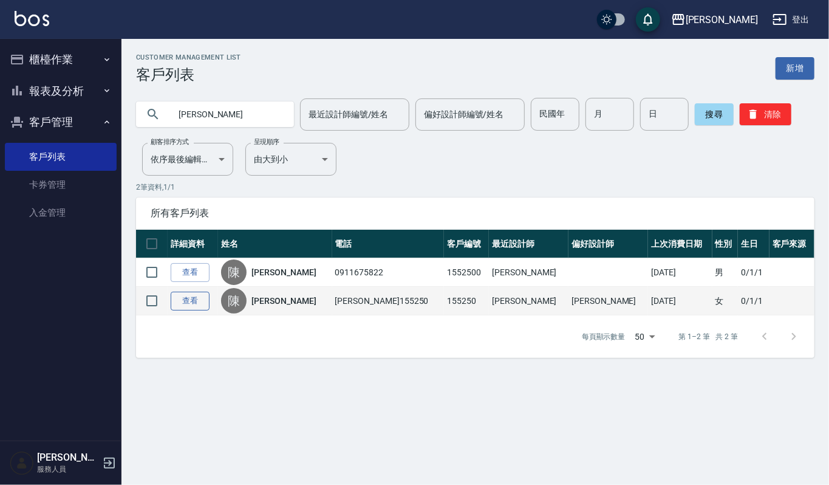
click at [193, 297] on link "查看" at bounding box center [190, 301] width 39 height 19
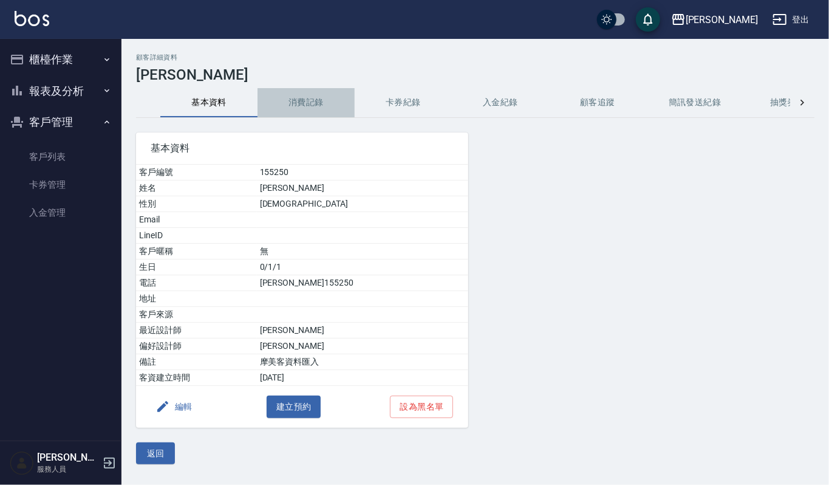
click at [312, 111] on button "消費記錄" at bounding box center [306, 102] width 97 height 29
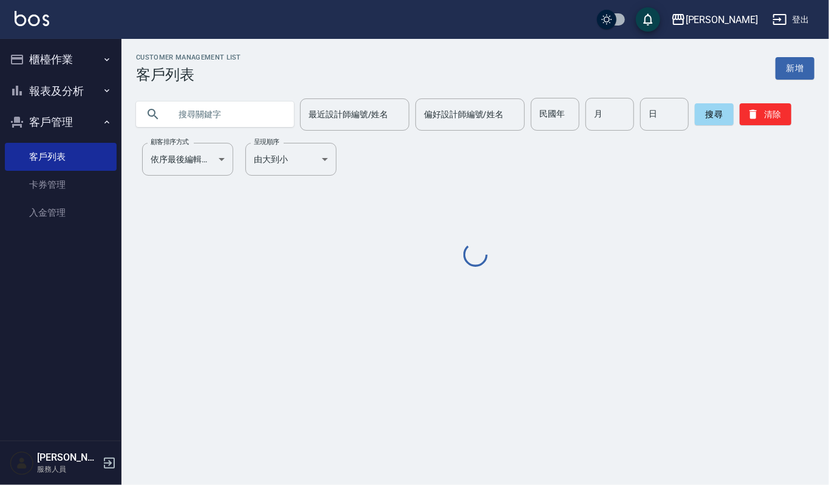
click at [209, 132] on div "Customer Management List 客戶列表 新增 最近設計師編號/姓名 最近設計師編號/姓名 偏好設計師編號/姓名 偏好設計師編號/姓名 民國…" at bounding box center [475, 161] width 708 height 216
click at [228, 112] on input "text" at bounding box center [227, 114] width 114 height 33
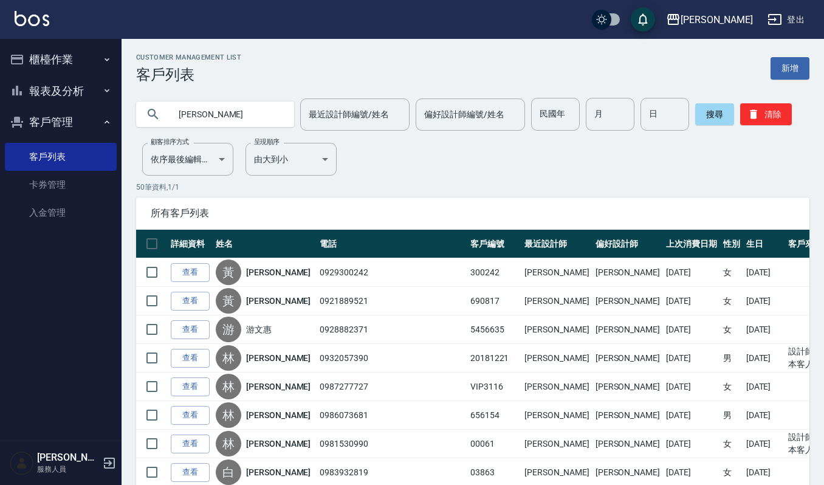
type input "[PERSON_NAME]"
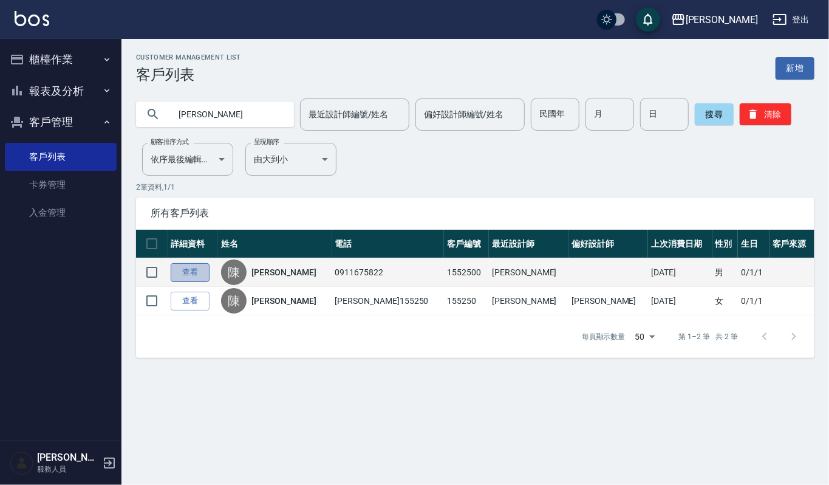
click at [183, 266] on link "查看" at bounding box center [190, 272] width 39 height 19
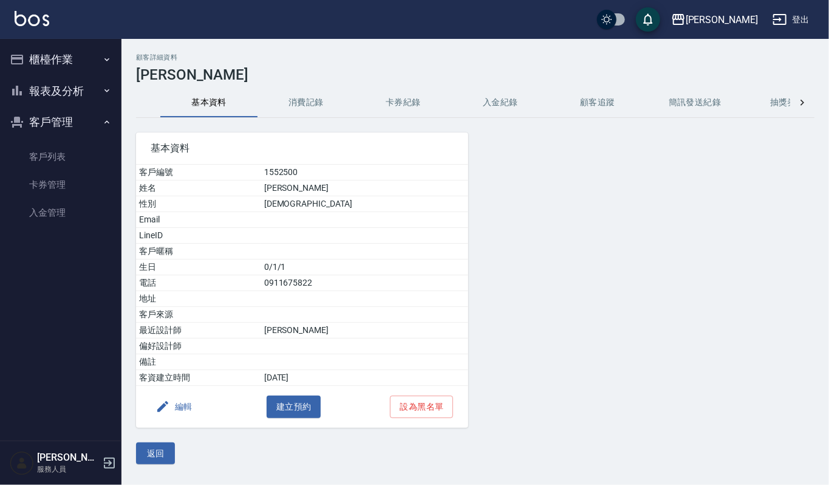
click at [295, 95] on button "消費記錄" at bounding box center [306, 102] width 97 height 29
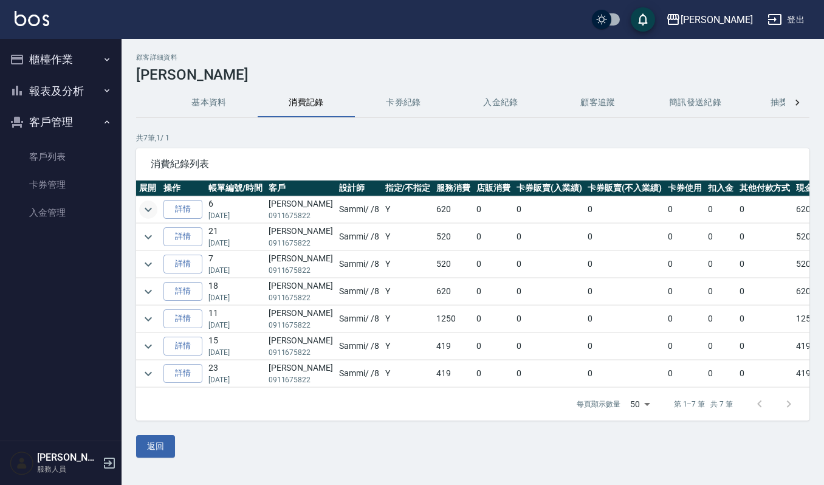
click at [149, 210] on icon "expand row" at bounding box center [148, 209] width 7 height 4
